Goal: Information Seeking & Learning: Find specific page/section

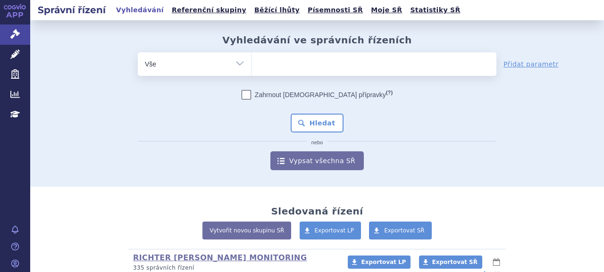
click at [319, 61] on ul at bounding box center [373, 62] width 245 height 20
click at [251, 61] on select at bounding box center [251, 64] width 0 height 24
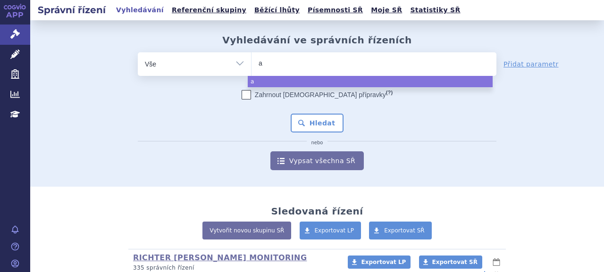
type input "ag"
type input "agamr"
type input "agamree"
select select "agamree"
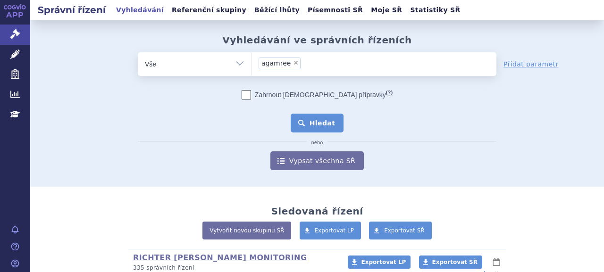
click at [325, 116] on button "Hledat" at bounding box center [317, 123] width 53 height 19
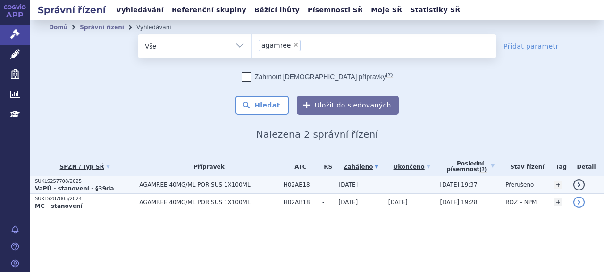
click at [94, 186] on strong "VaPÚ - stanovení - §39da" at bounding box center [74, 188] width 79 height 7
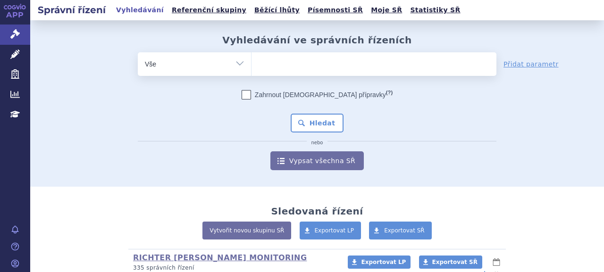
click at [307, 66] on ul at bounding box center [373, 62] width 245 height 20
click at [251, 66] on select at bounding box center [251, 64] width 0 height 24
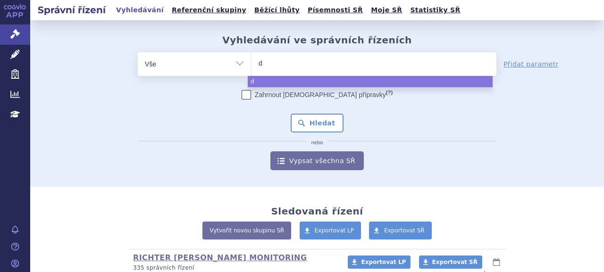
type input "du"
type input "duvy"
type input "duvyza"
type input "duvyzat"
select select "duvyzat"
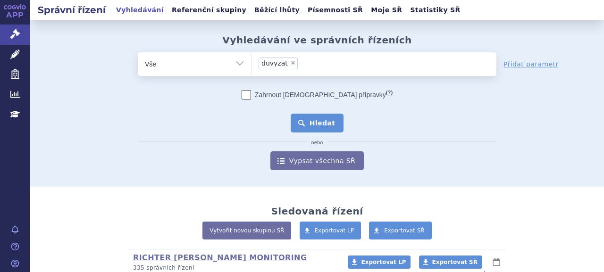
click at [332, 130] on button "Hledat" at bounding box center [317, 123] width 53 height 19
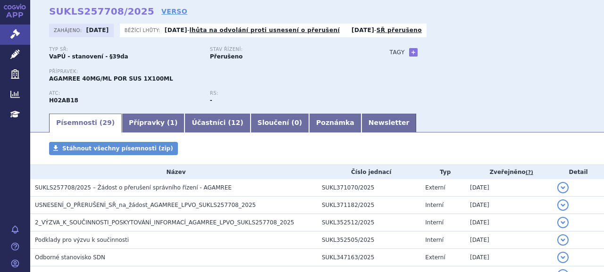
scroll to position [47, 0]
